Goal: Complete application form: Complete application form

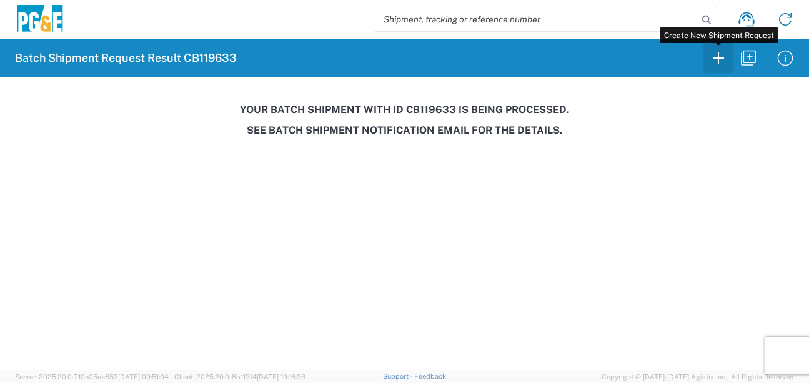
click at [716, 56] on icon "button" at bounding box center [718, 58] width 20 height 20
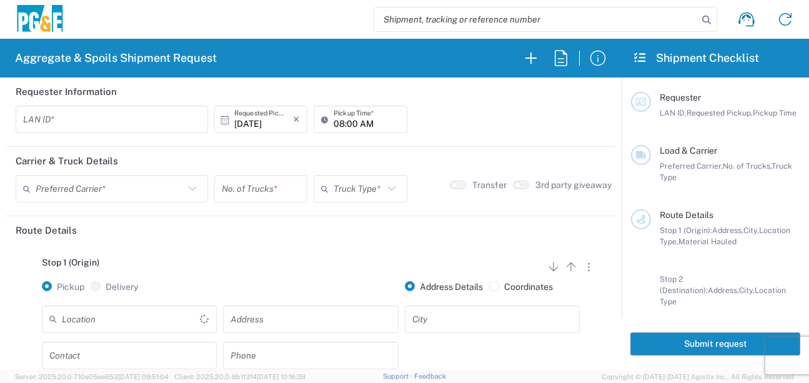
click at [143, 324] on input "text" at bounding box center [131, 319] width 138 height 22
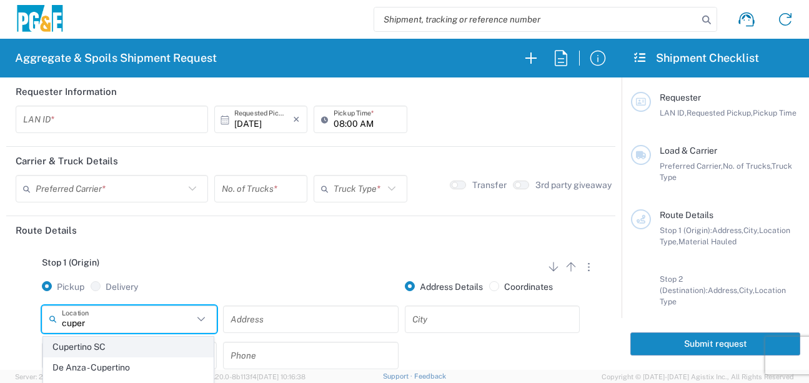
click at [116, 347] on span "Cupertino SC" at bounding box center [128, 346] width 169 height 19
type input "Cupertino SC"
type input "[STREET_ADDRESS][PERSON_NAME]"
type input "Cupertino"
